Goal: Task Accomplishment & Management: Use online tool/utility

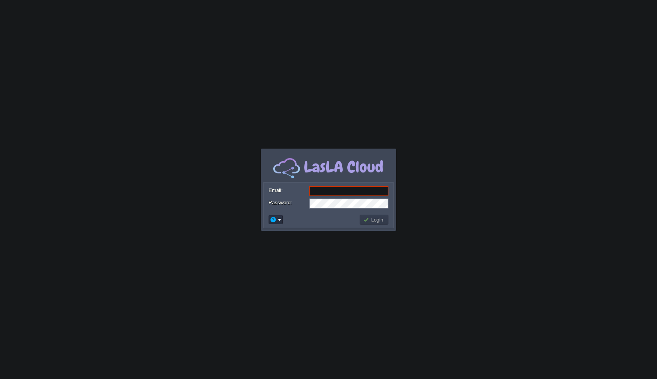
type input "[EMAIL_ADDRESS][DOMAIN_NAME]"
click at [375, 217] on button "Login" at bounding box center [374, 219] width 22 height 7
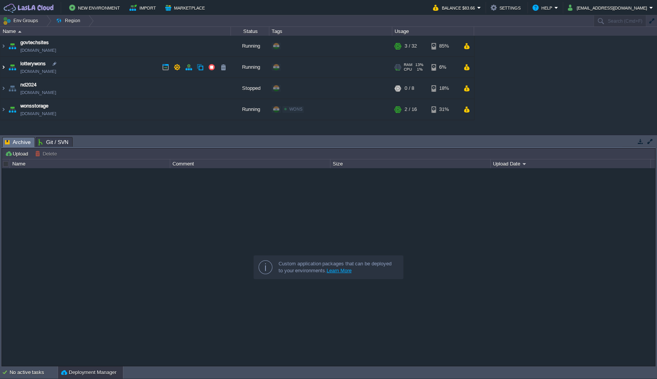
click at [3, 68] on img at bounding box center [3, 67] width 6 height 21
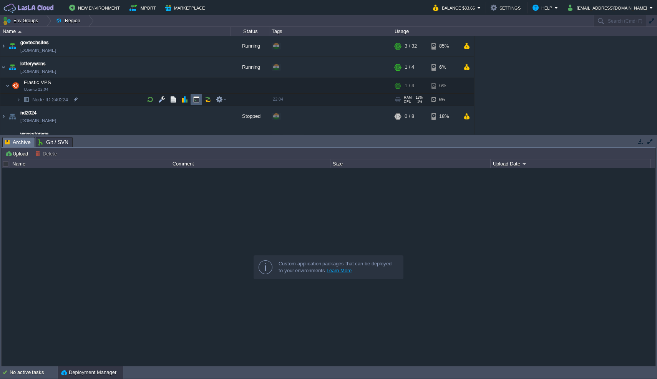
click at [195, 99] on button "button" at bounding box center [196, 99] width 7 height 7
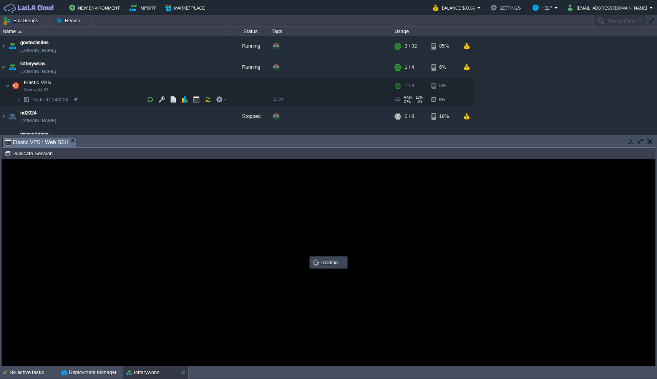
scroll to position [14, 0]
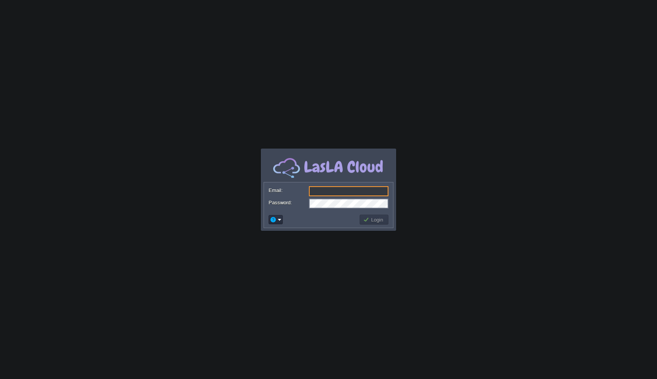
click at [336, 189] on input "Email:" at bounding box center [348, 191] width 79 height 10
type input "[EMAIL_ADDRESS][DOMAIN_NAME]"
click at [372, 294] on body "Application Platform v.8.10.2 Authentication... Email: [EMAIL_ADDRESS][DOMAIN_N…" at bounding box center [328, 189] width 657 height 379
click at [372, 220] on button "Login" at bounding box center [374, 219] width 22 height 7
